Goal: Navigation & Orientation: Find specific page/section

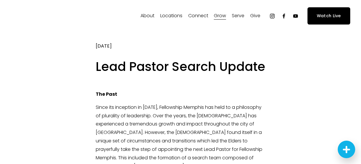
click at [149, 17] on span "About" at bounding box center [148, 16] width 14 height 8
click at [0, 0] on span "Staff" at bounding box center [0, 0] width 0 height 0
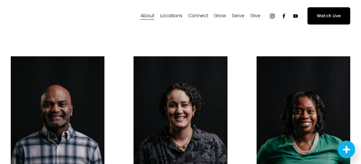
click at [171, 13] on span "Locations" at bounding box center [171, 16] width 22 height 8
click at [0, 0] on span "In-Person" at bounding box center [0, 0] width 0 height 0
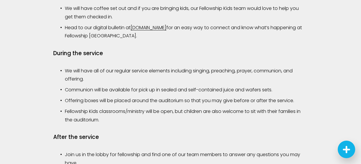
scroll to position [523, 0]
